Goal: Task Accomplishment & Management: Use online tool/utility

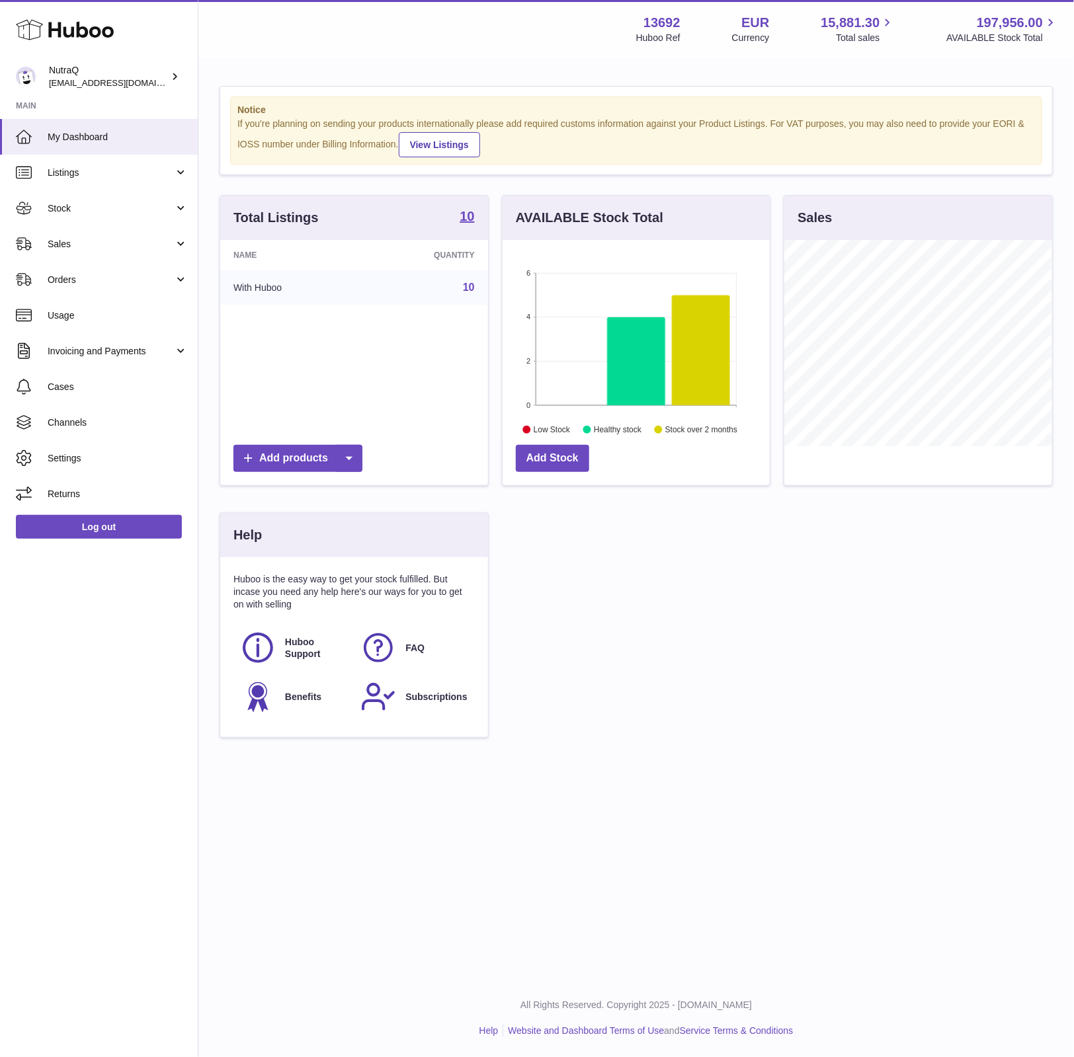
scroll to position [206, 266]
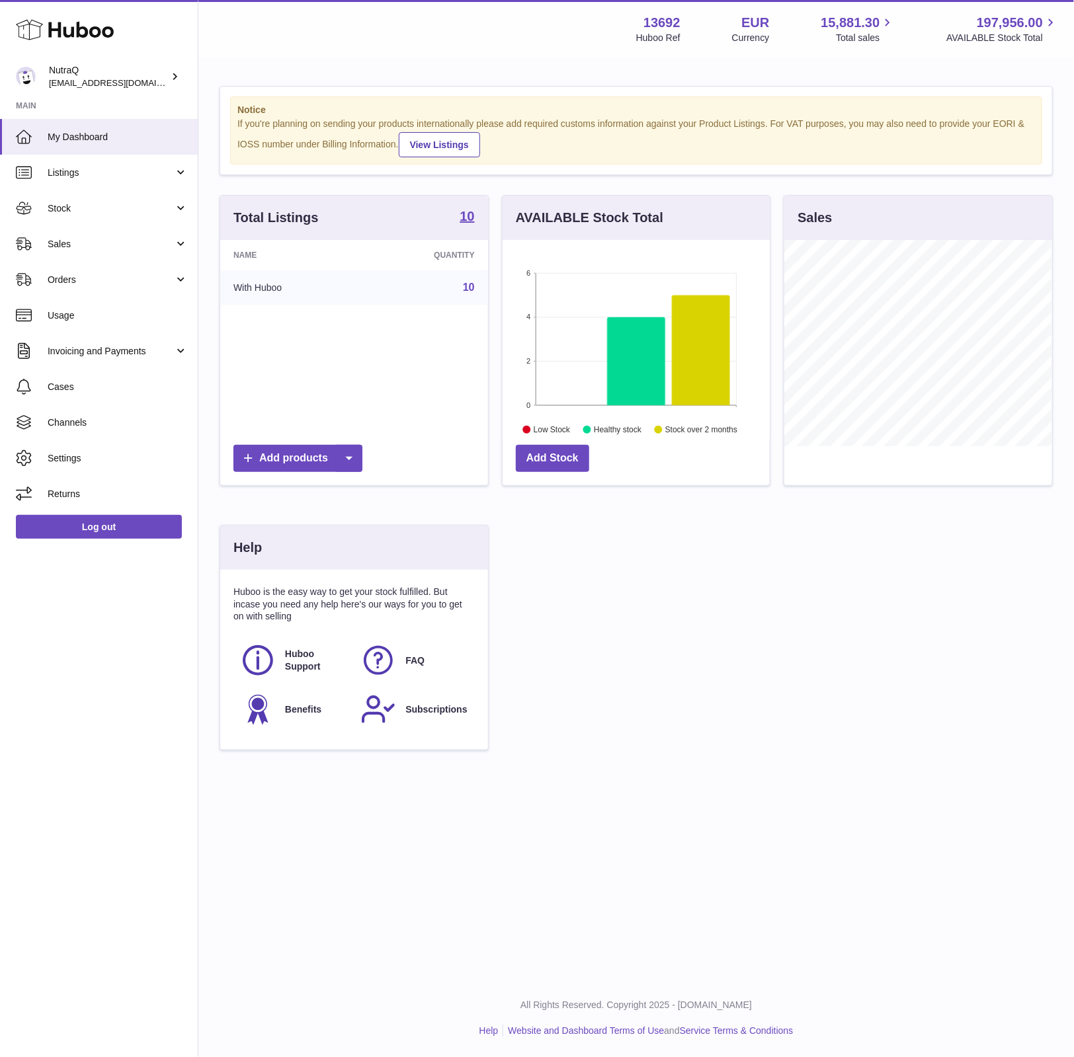
click at [963, 613] on div "Total Listings 10 Name Quantity With Huboo 10 Add products AVAILABLE Stock Tota…" at bounding box center [636, 479] width 846 height 569
click at [85, 288] on link "Orders" at bounding box center [99, 280] width 198 height 36
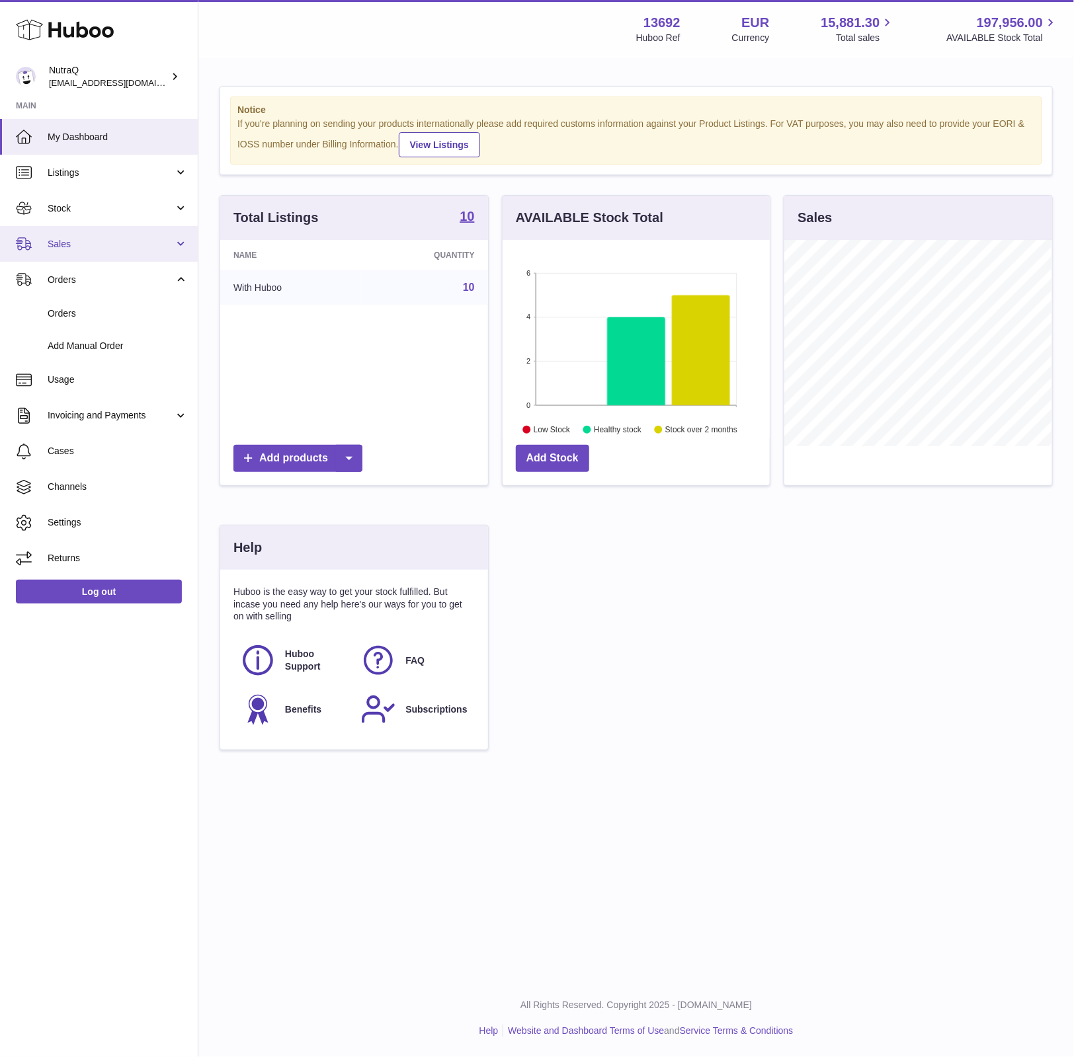
click at [84, 242] on span "Sales" at bounding box center [111, 244] width 126 height 13
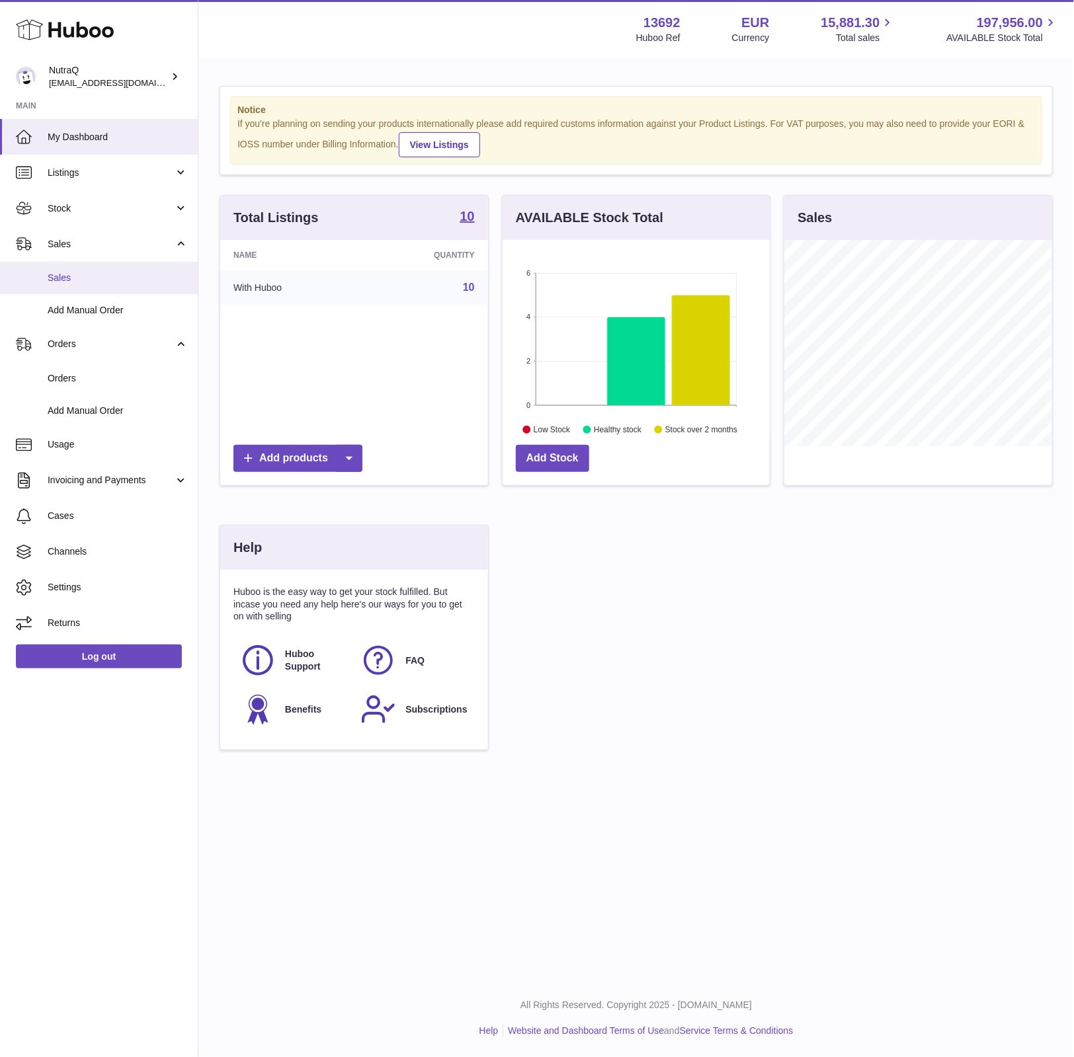
click at [69, 276] on span "Sales" at bounding box center [118, 278] width 140 height 13
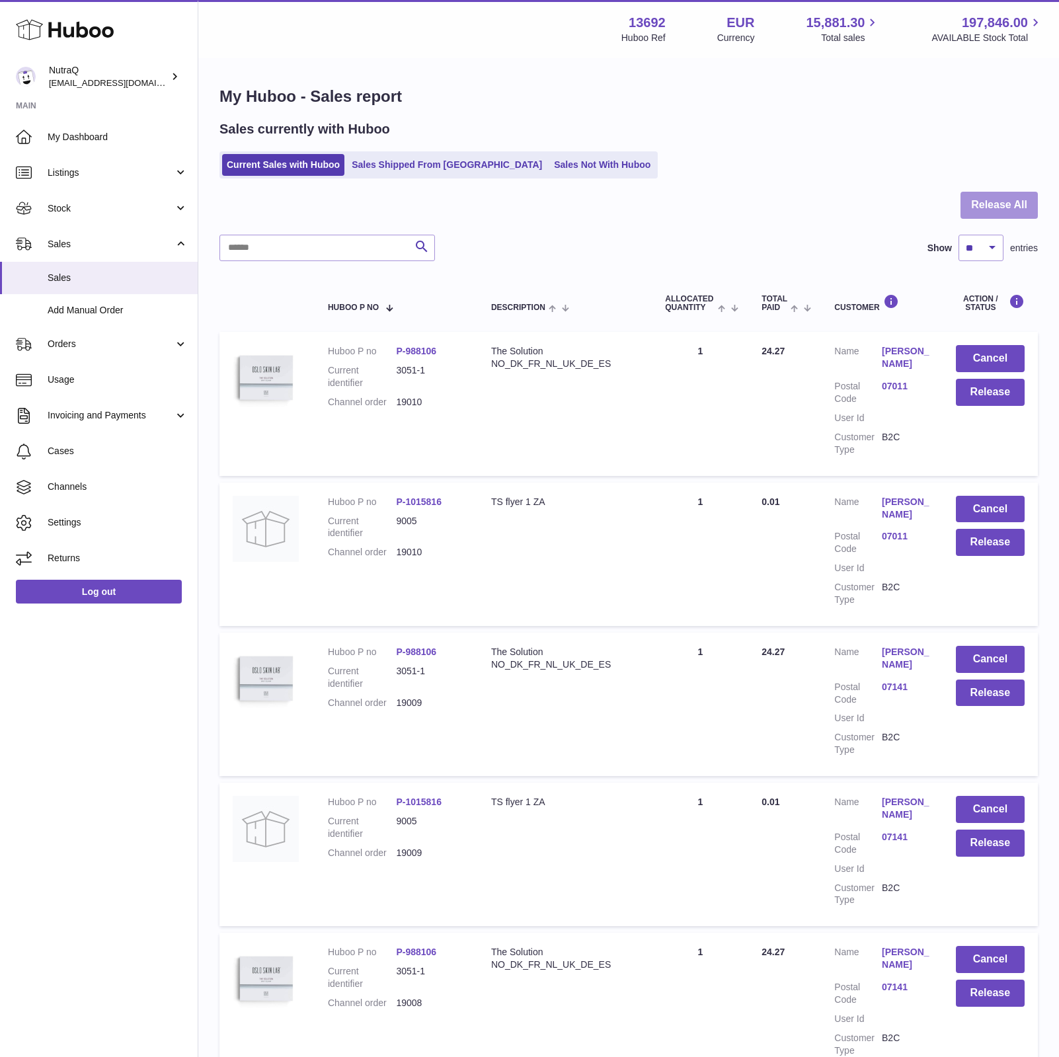
click at [976, 205] on button "Release All" at bounding box center [999, 205] width 77 height 27
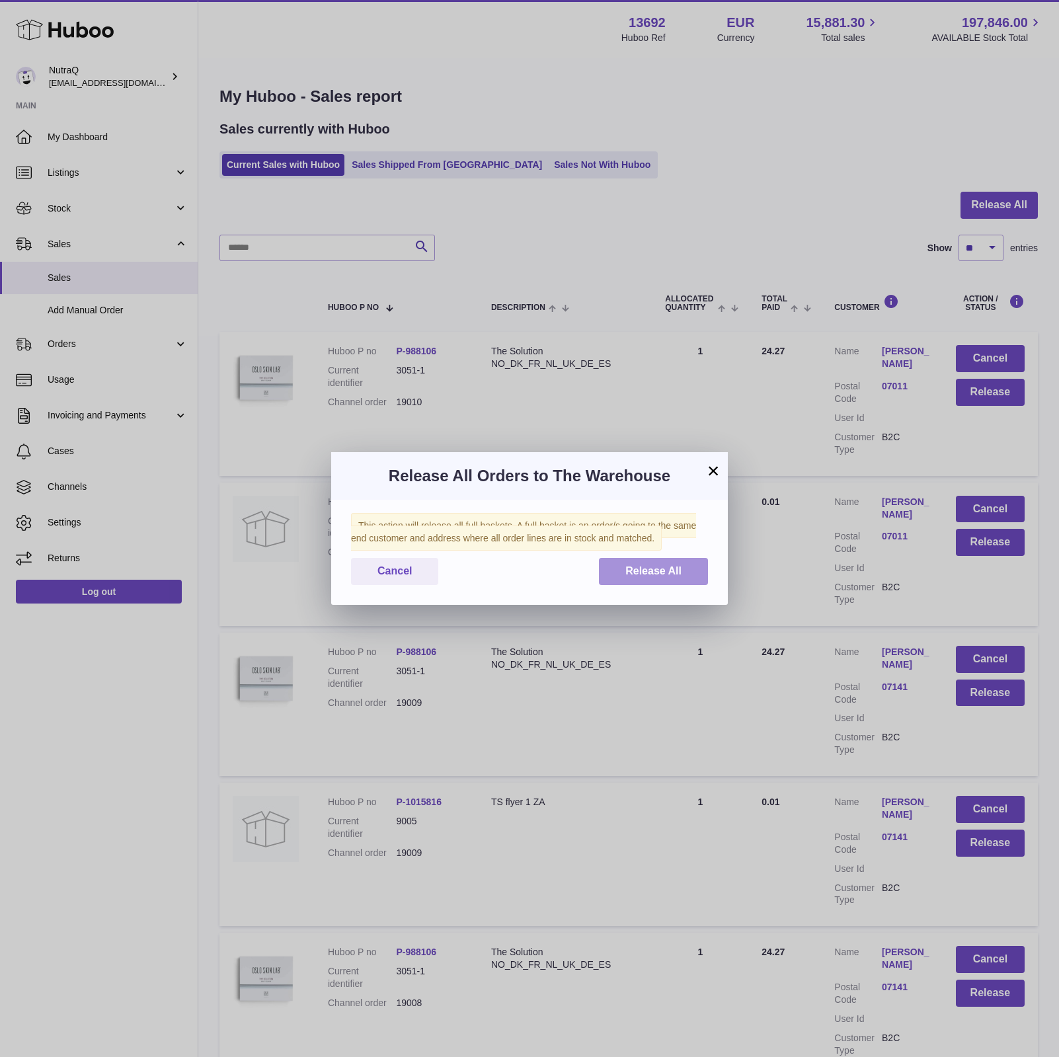
click at [641, 582] on button "Release All" at bounding box center [653, 571] width 109 height 27
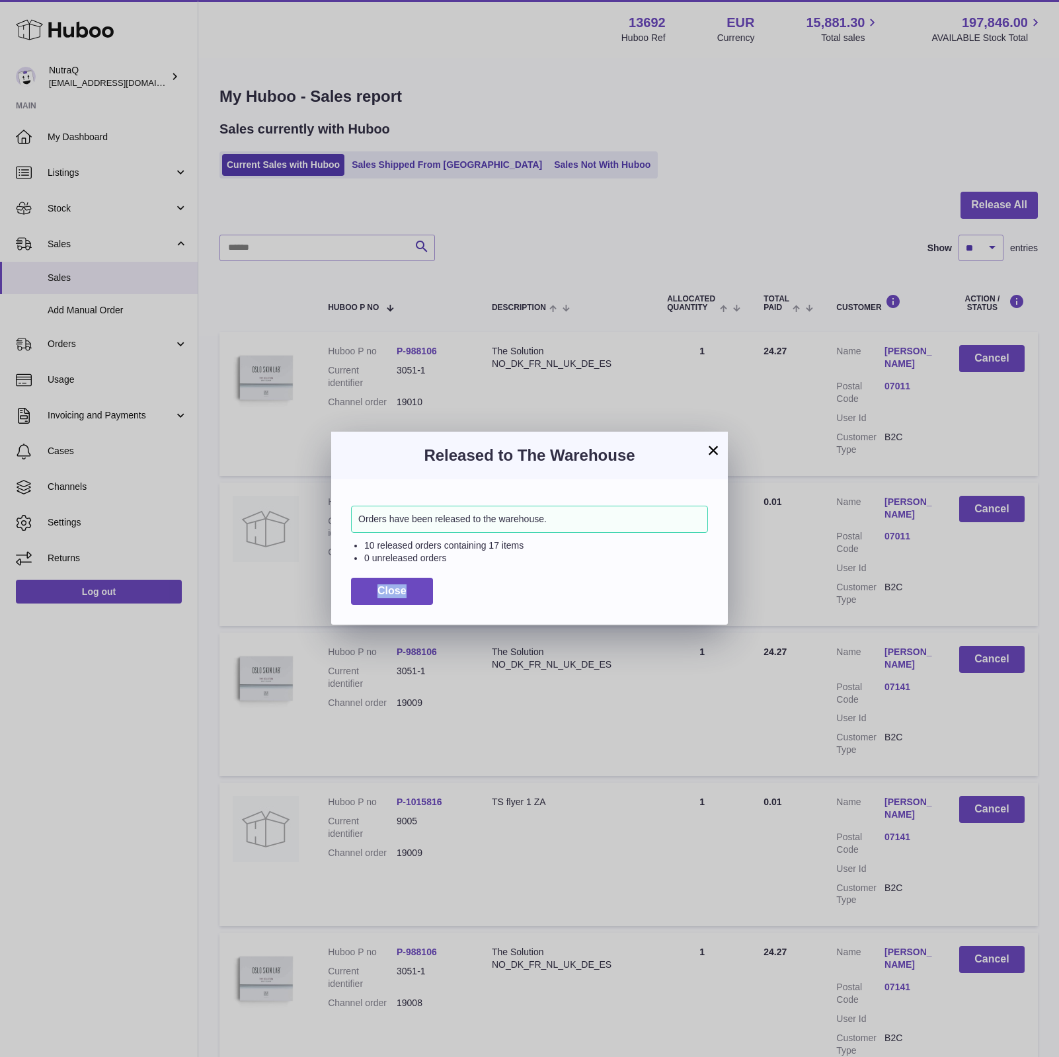
drag, startPoint x: 641, startPoint y: 582, endPoint x: 244, endPoint y: 674, distance: 408.0
click at [244, 674] on div "× Released to The Warehouse Orders have been released to the warehouse. 10 rele…" at bounding box center [529, 528] width 1059 height 1057
click at [1024, 76] on div "× Released to The Warehouse Orders have been released to the warehouse. 10 rele…" at bounding box center [529, 528] width 1059 height 1057
